Goal: Find specific page/section: Find specific page/section

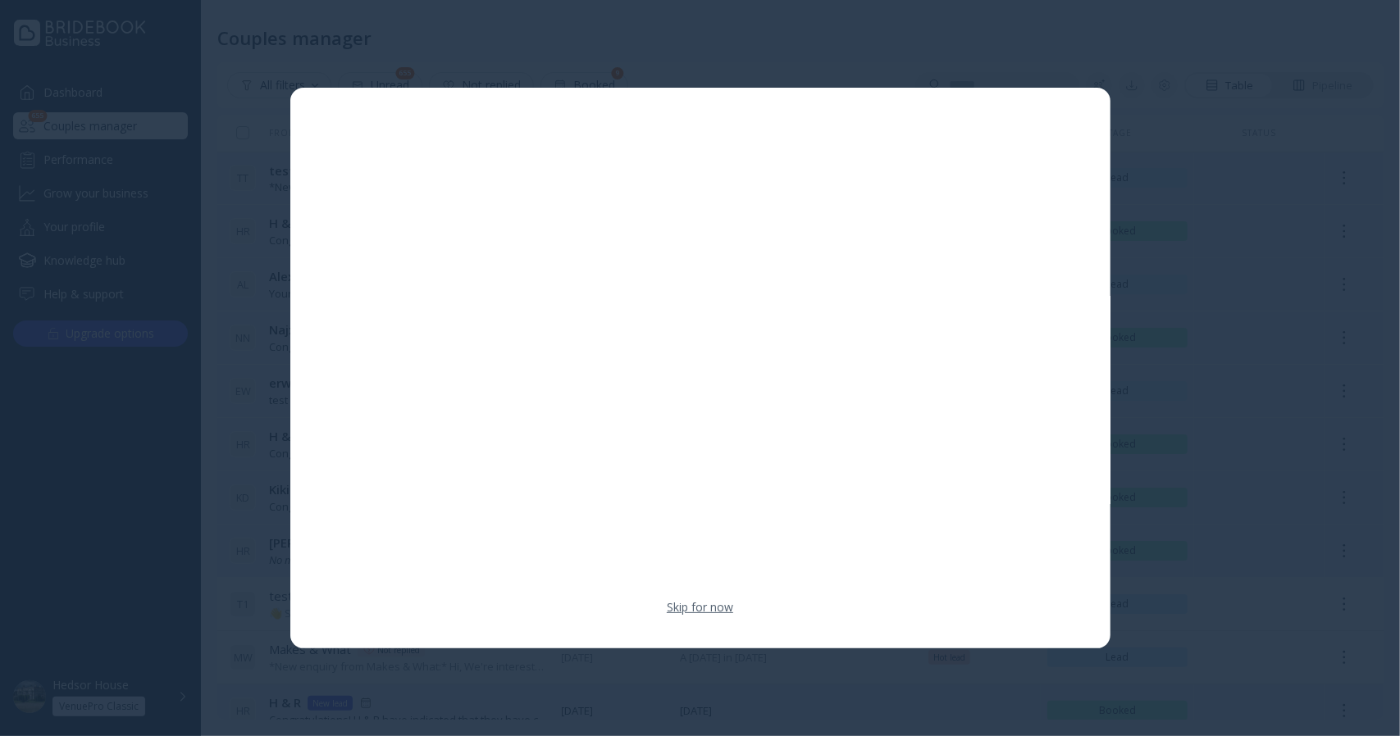
click at [691, 607] on link "Skip for now" at bounding box center [700, 607] width 66 height 16
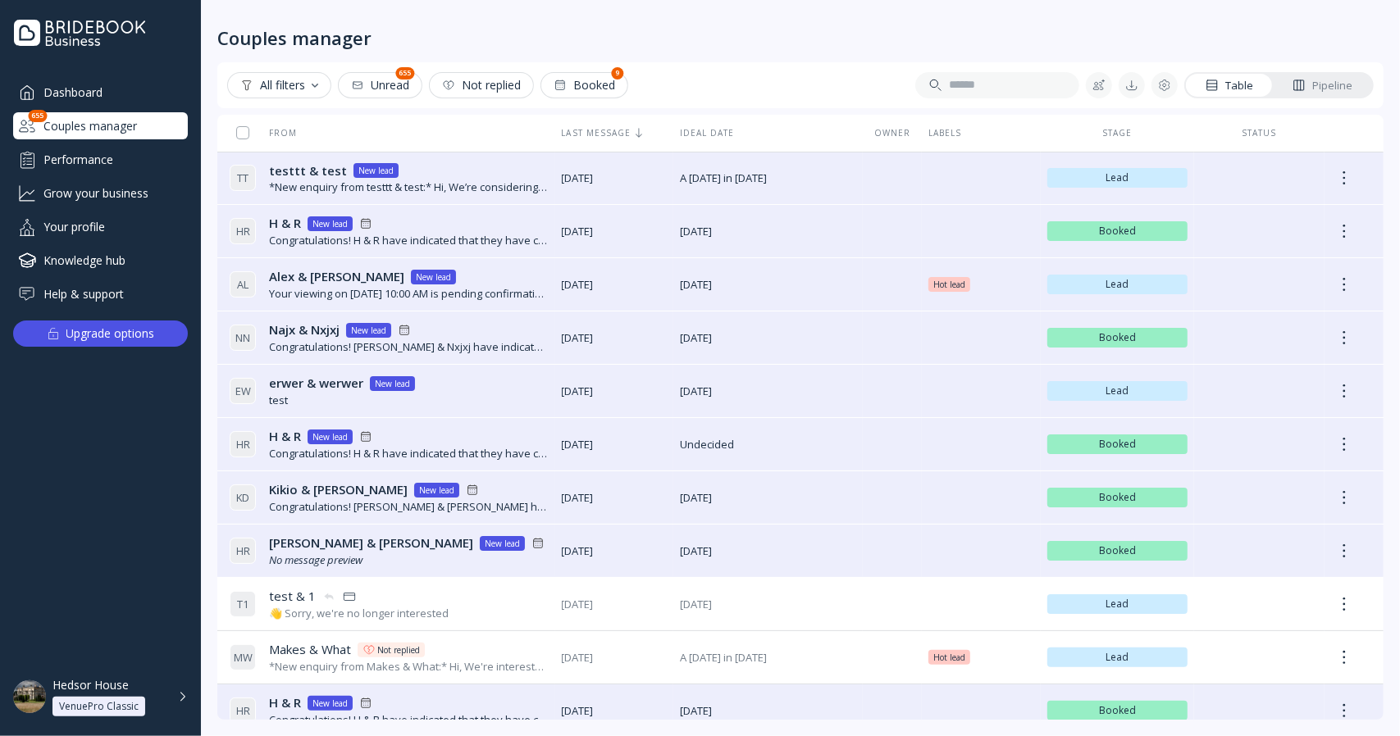
click at [564, 89] on rect at bounding box center [560, 85] width 9 height 9
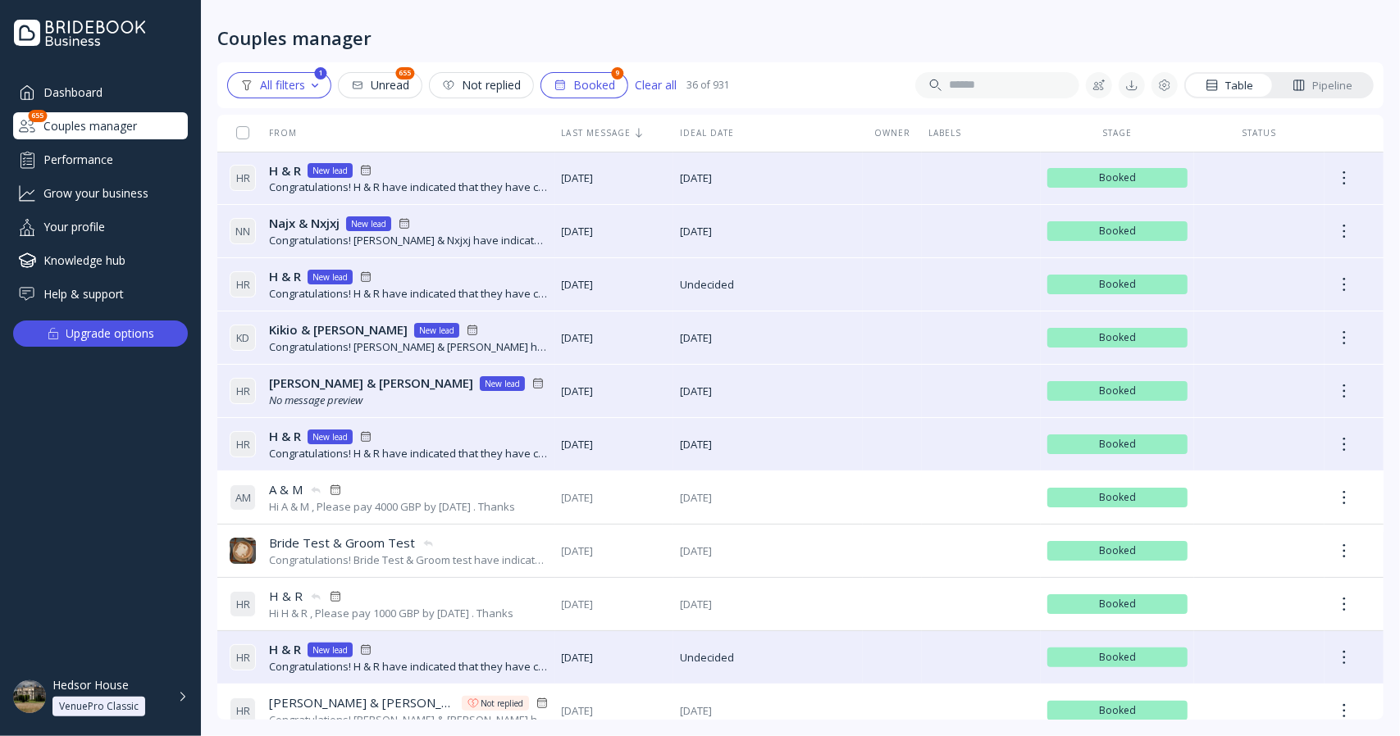
click at [564, 89] on rect at bounding box center [560, 85] width 9 height 9
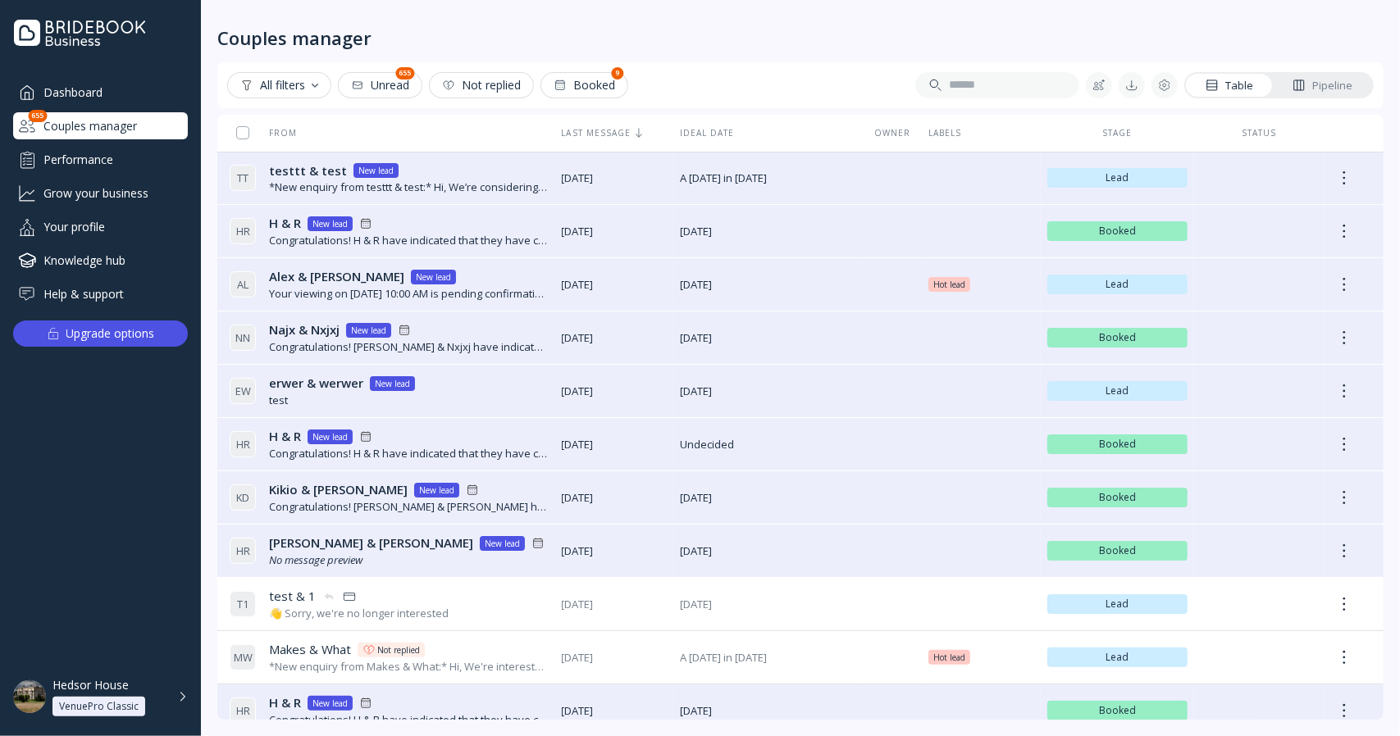
click at [297, 79] on div "All filters" at bounding box center [279, 85] width 78 height 13
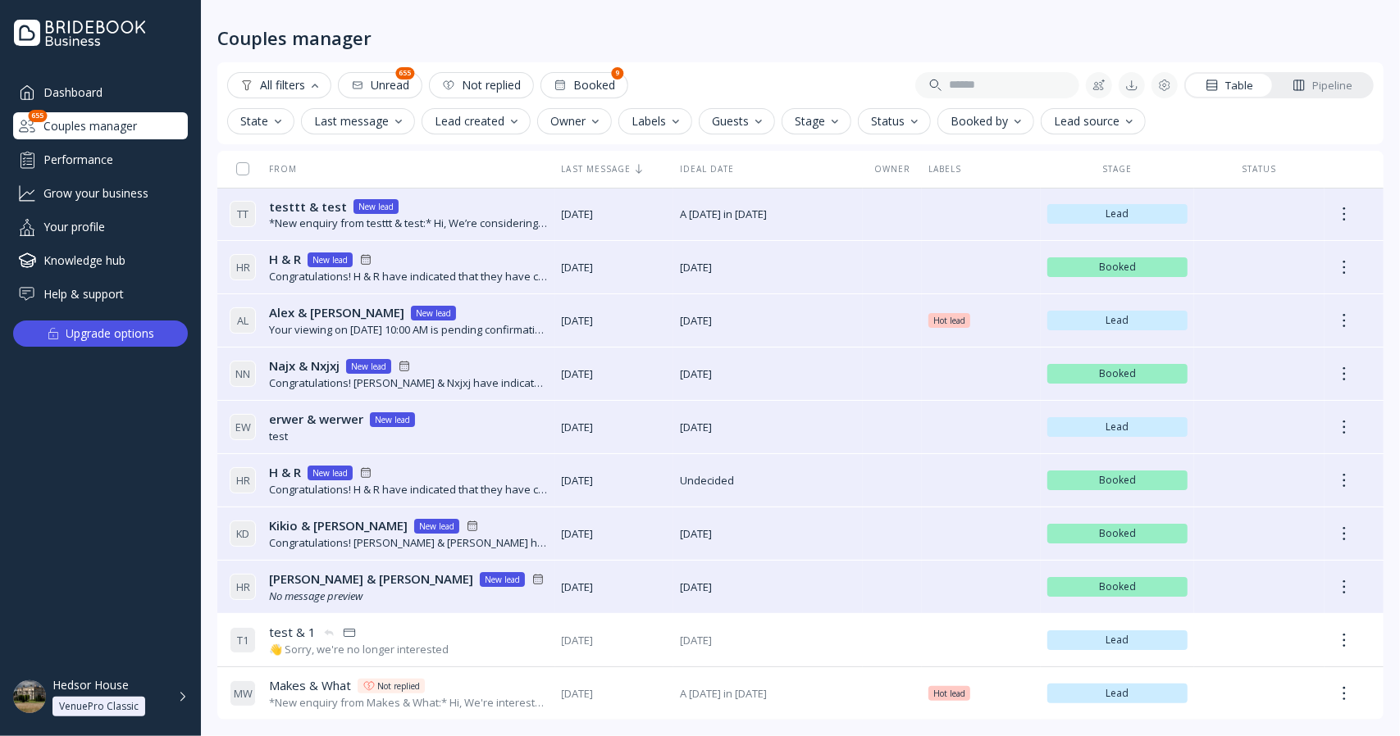
click at [267, 121] on div "State" at bounding box center [260, 121] width 41 height 13
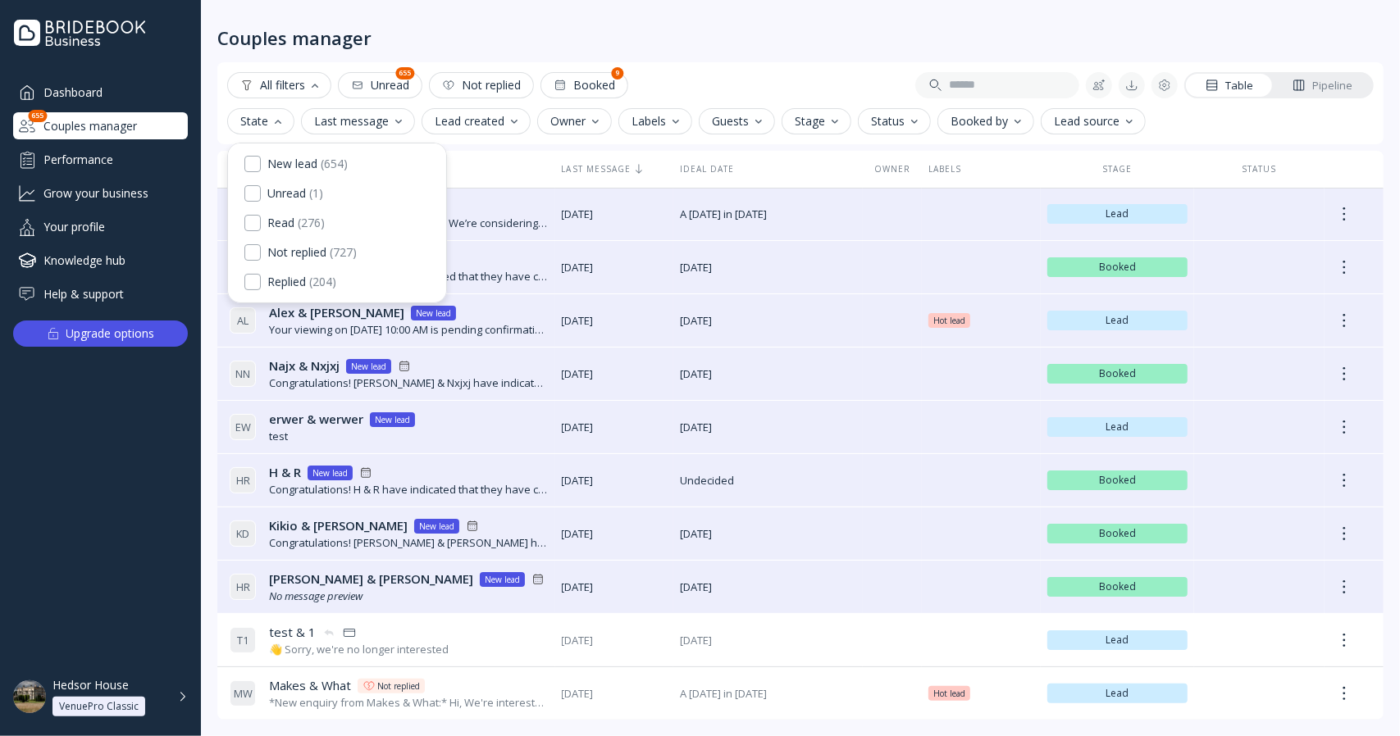
click at [267, 121] on div "State" at bounding box center [260, 121] width 41 height 13
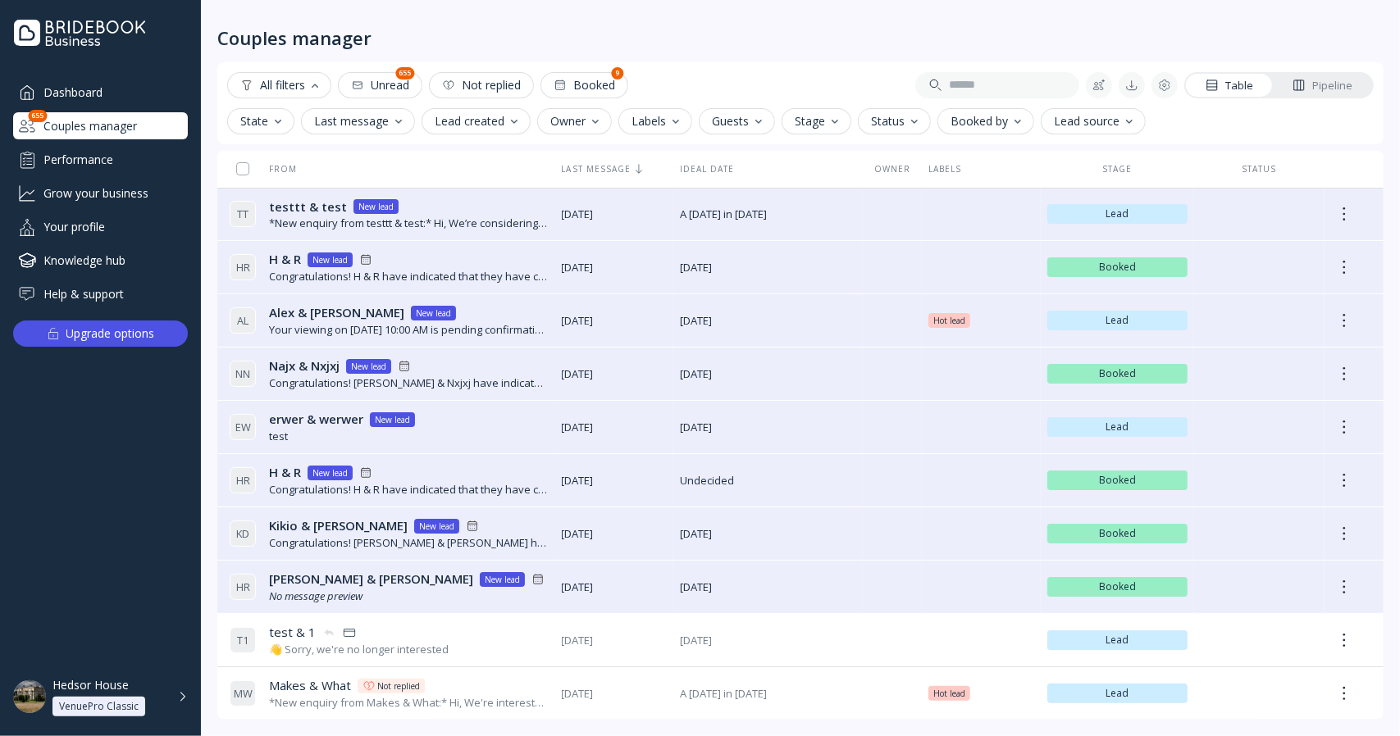
click at [915, 126] on button "Status" at bounding box center [894, 121] width 73 height 26
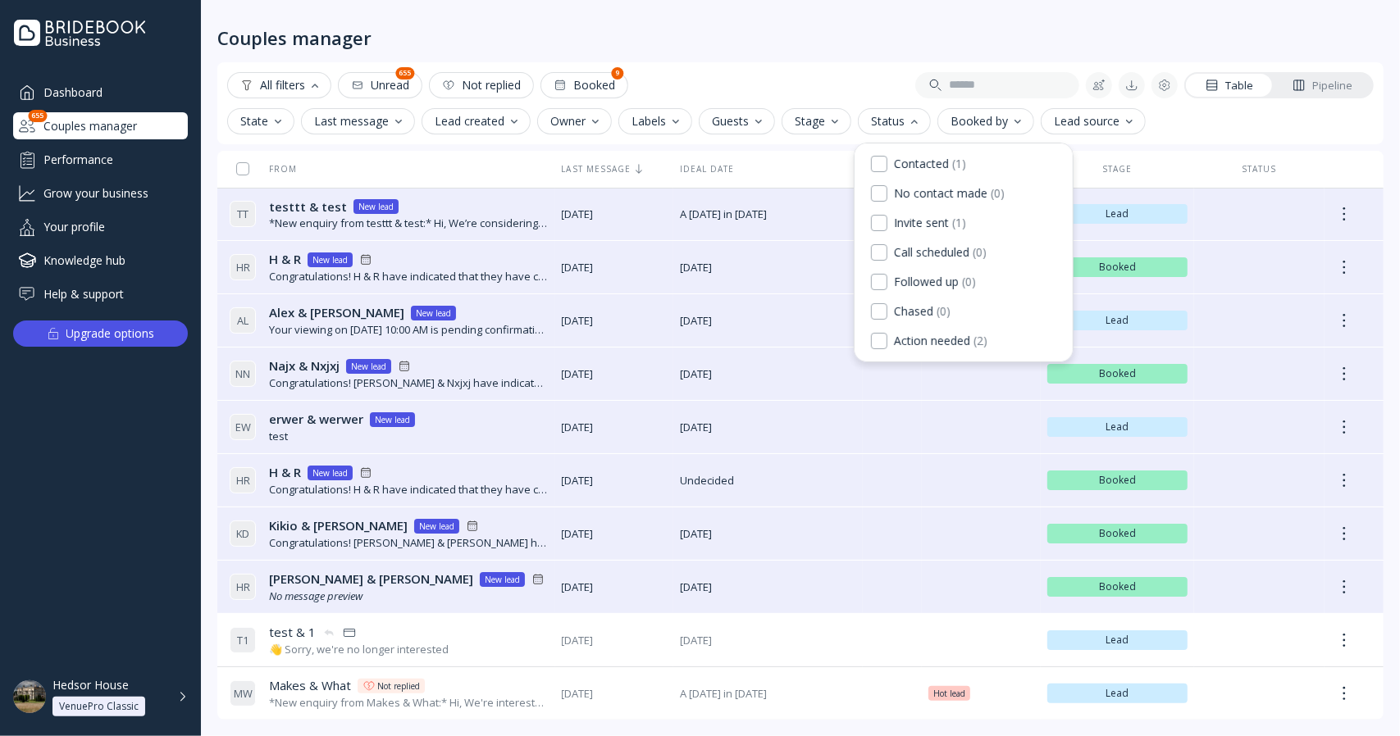
click at [915, 126] on button "Status" at bounding box center [894, 121] width 73 height 26
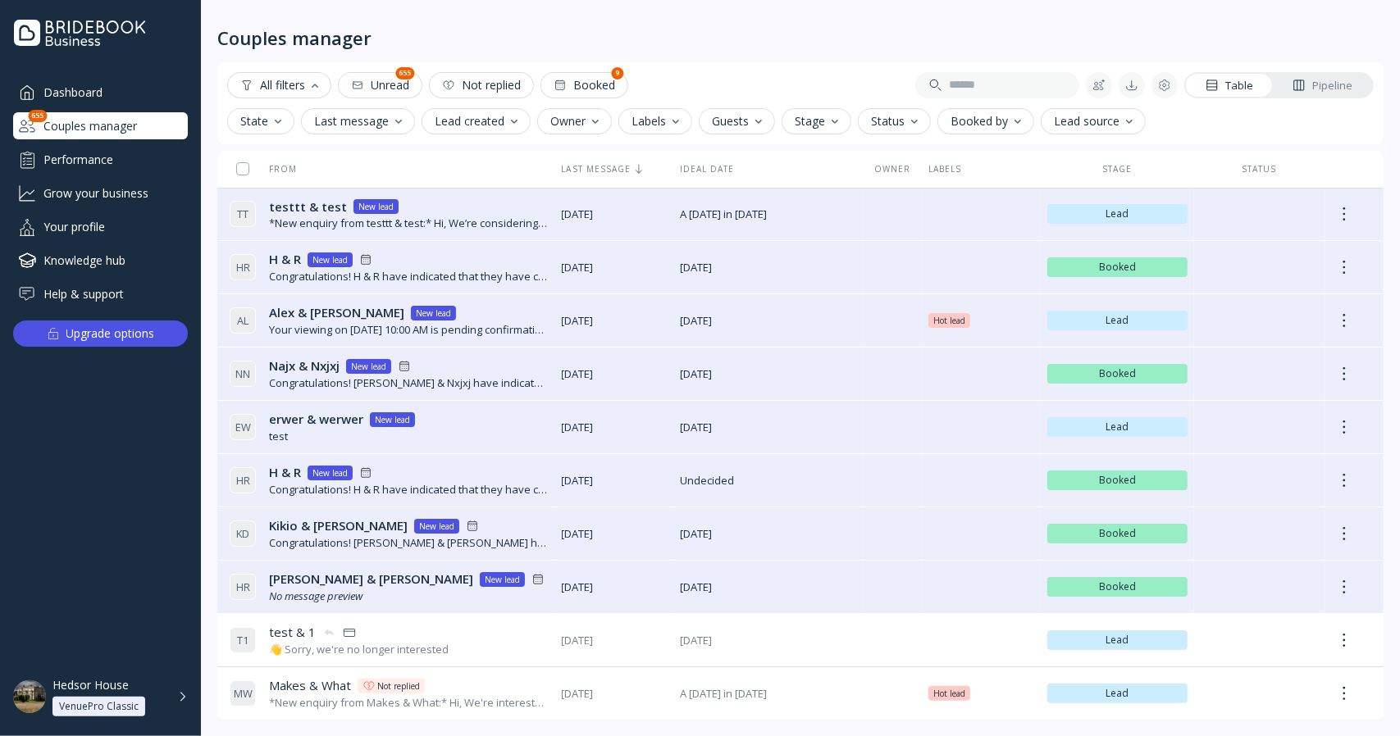
click at [892, 117] on div "Status" at bounding box center [894, 121] width 47 height 13
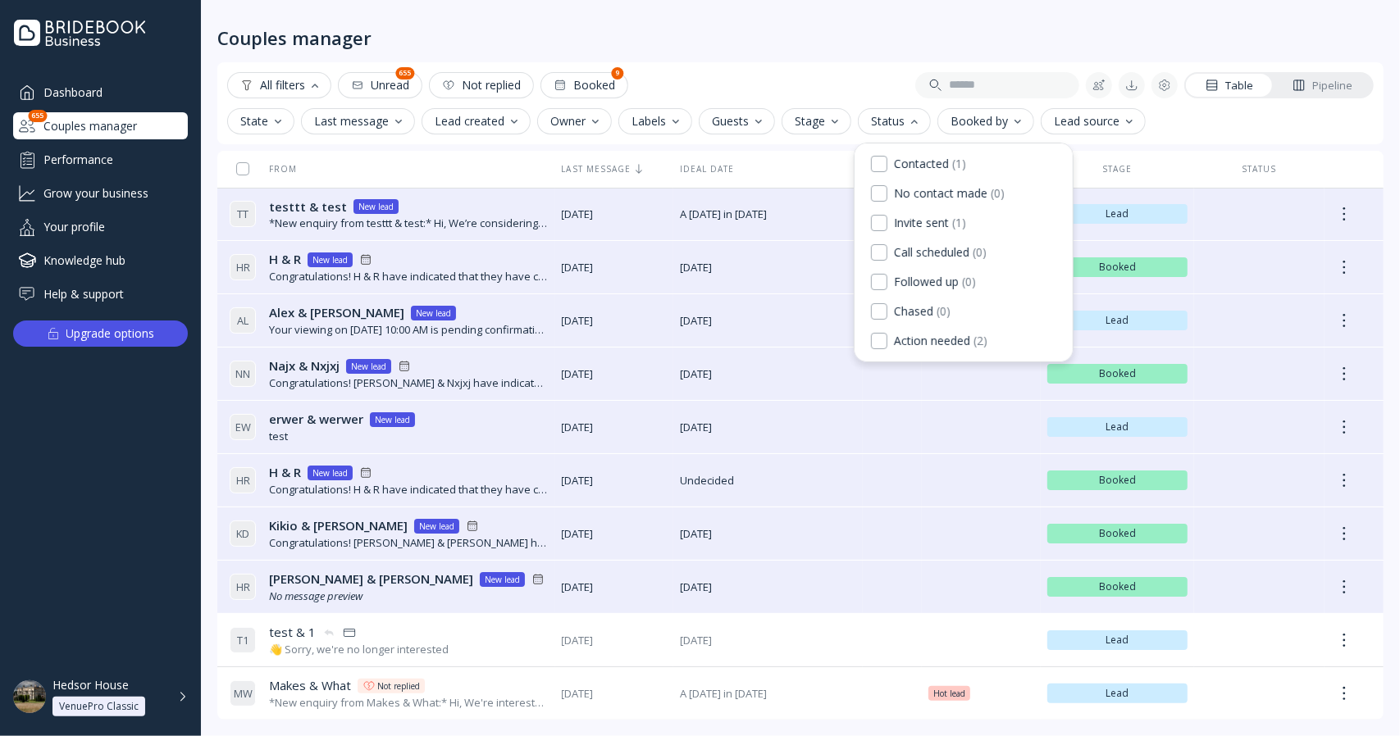
click at [838, 125] on button "Stage" at bounding box center [816, 121] width 70 height 26
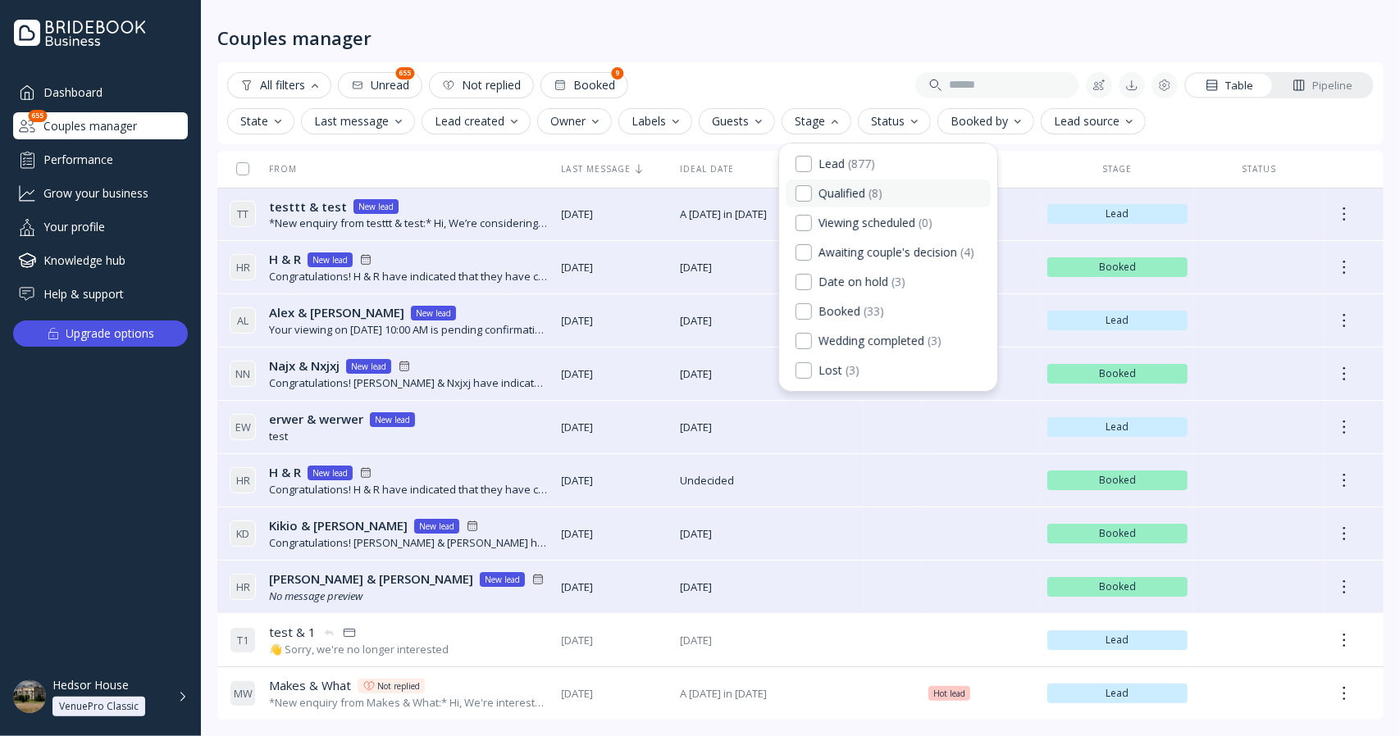
click at [882, 193] on div "( 8 )" at bounding box center [875, 193] width 14 height 15
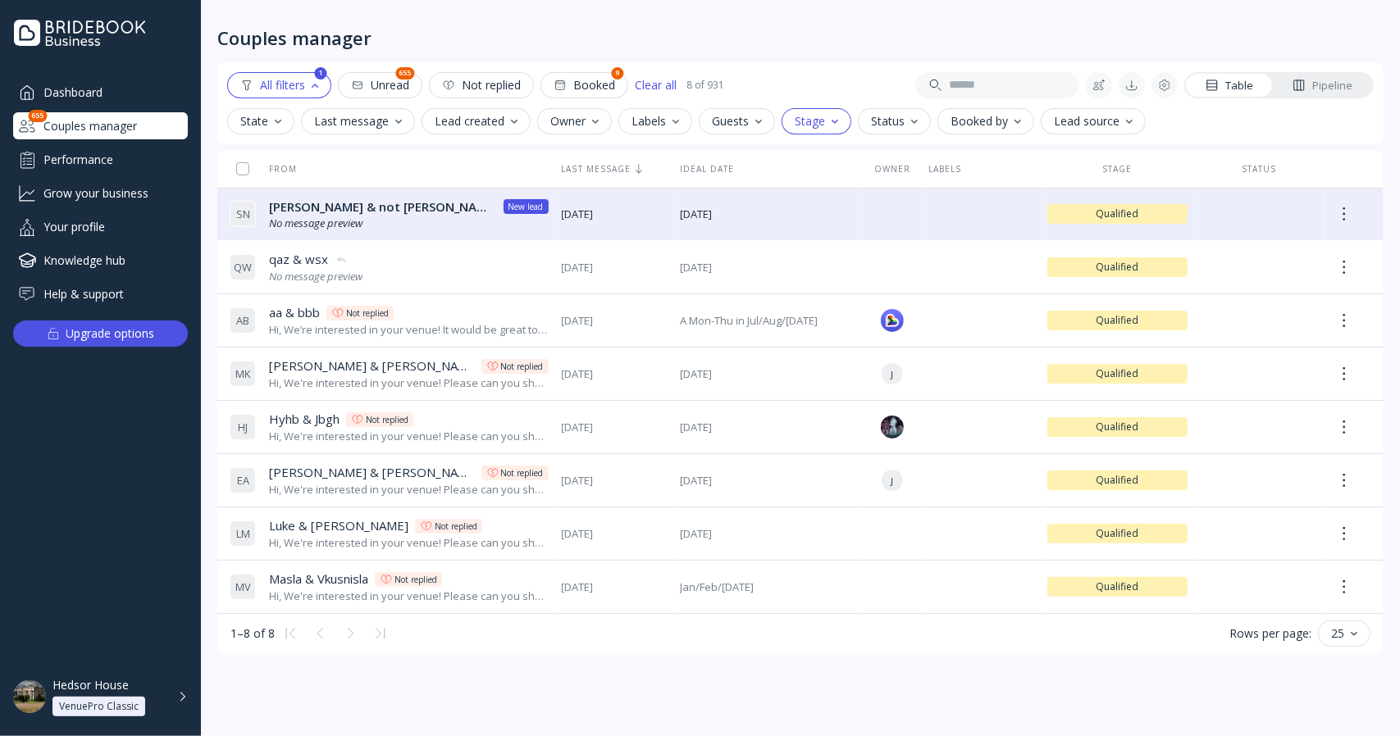
click at [595, 80] on div "Booked" at bounding box center [583, 85] width 61 height 13
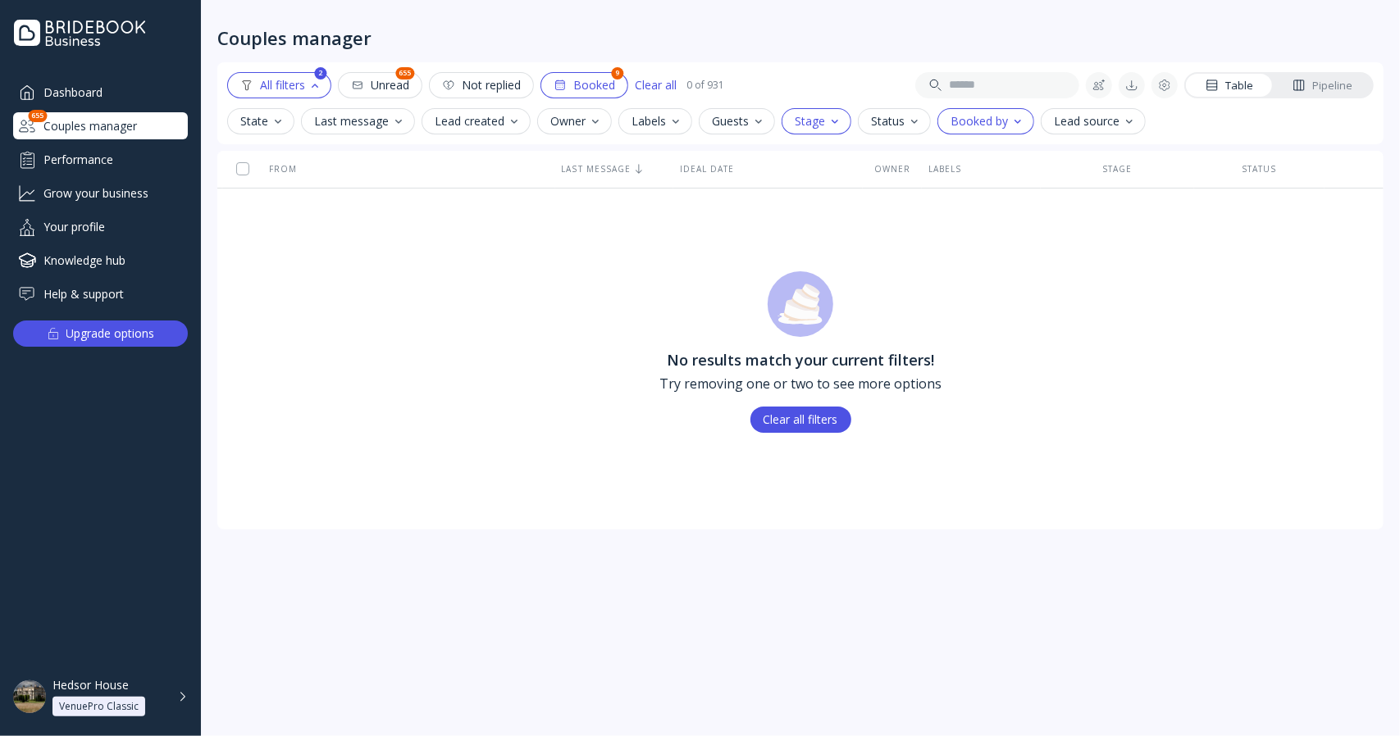
click at [831, 122] on div at bounding box center [834, 122] width 7 height 4
